Goal: Find specific page/section: Find specific page/section

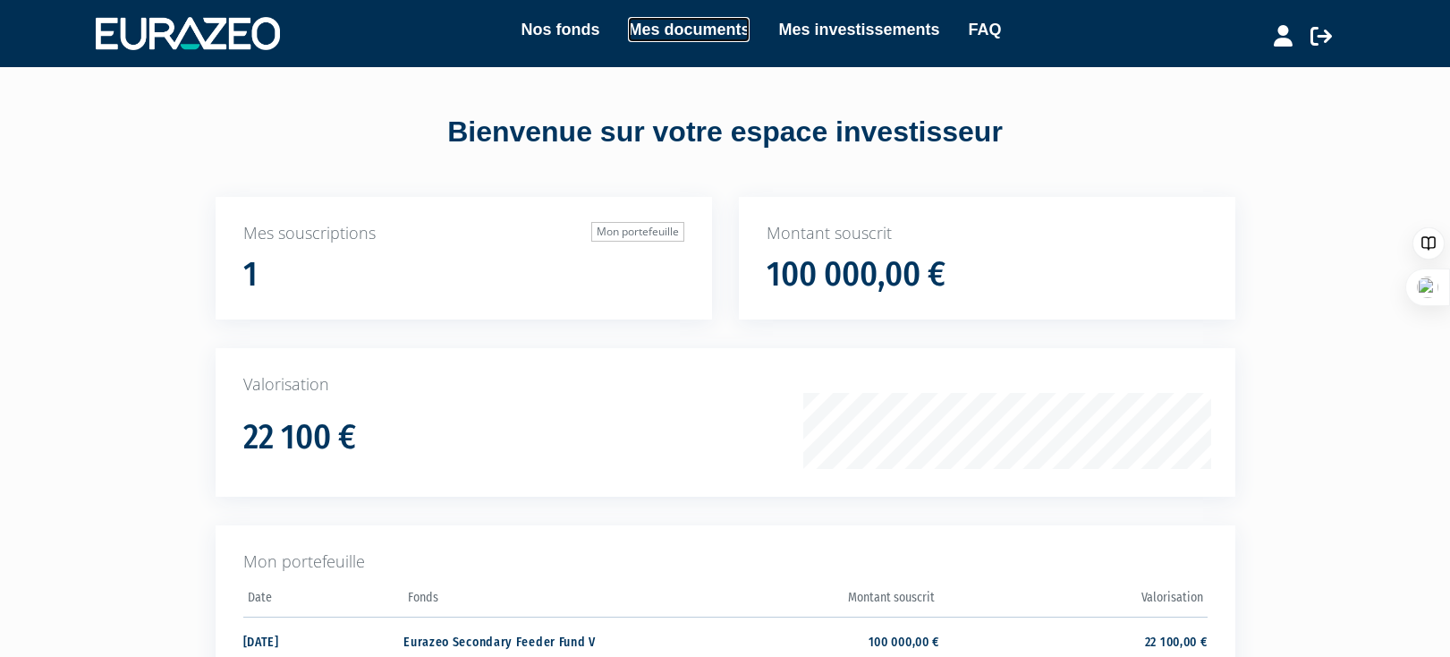
click at [680, 34] on link "Mes documents" at bounding box center [689, 29] width 122 height 25
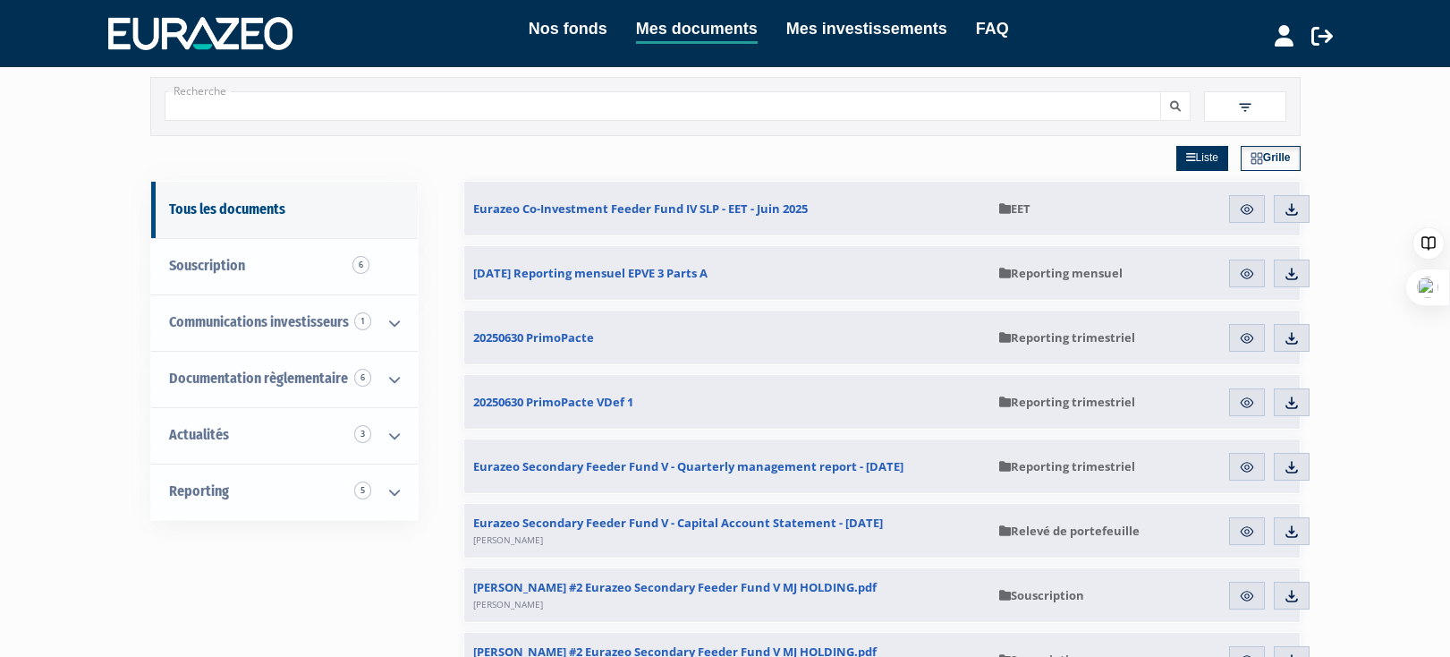
scroll to position [49, 0]
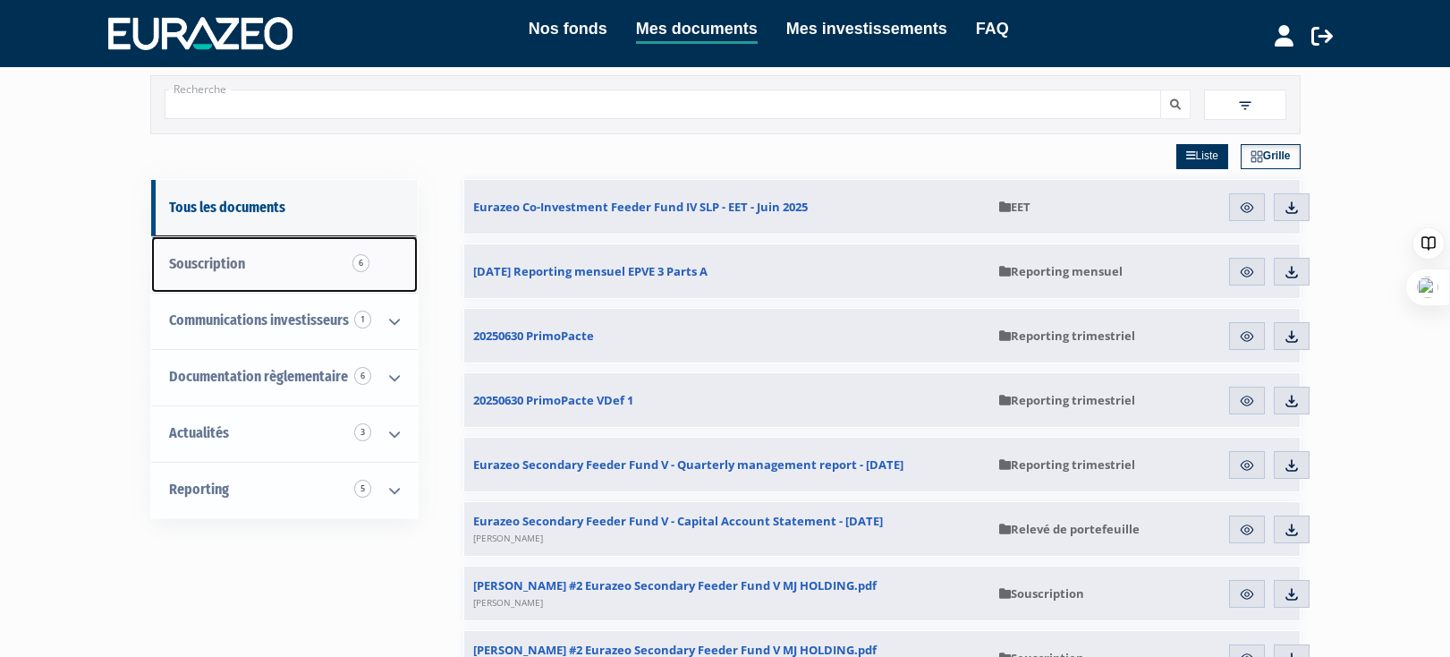
click at [238, 275] on link "Souscription 6" at bounding box center [284, 264] width 267 height 56
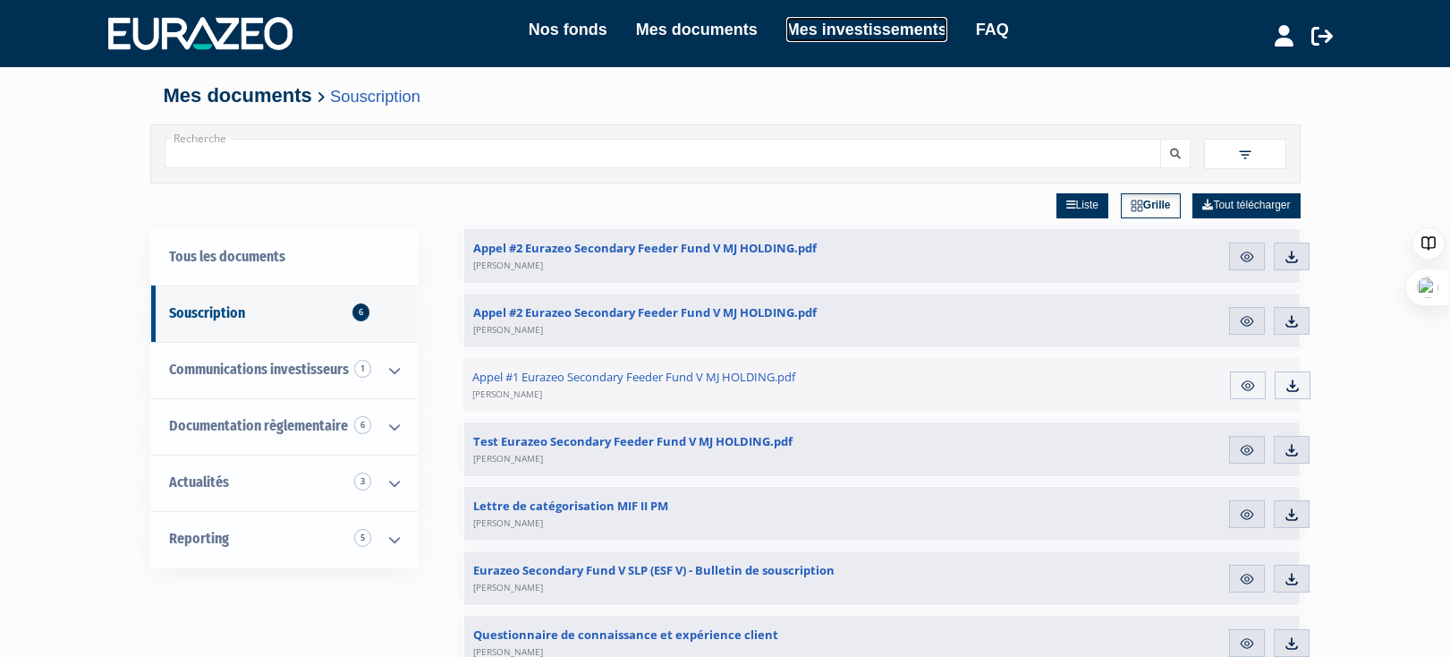
click at [831, 25] on link "Mes investissements" at bounding box center [866, 29] width 161 height 25
